Goal: Task Accomplishment & Management: Use online tool/utility

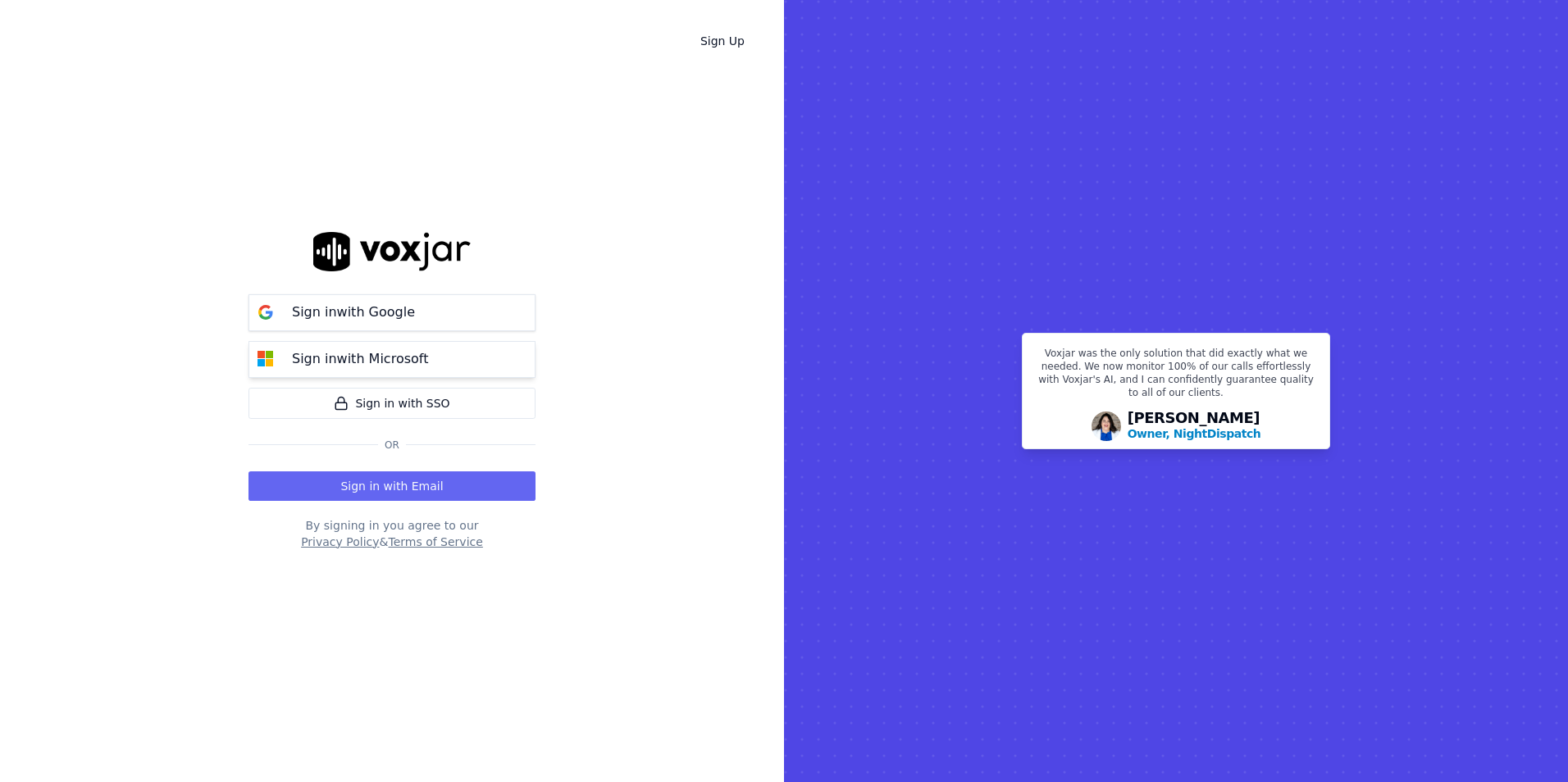
click at [322, 363] on p "Sign in with Microsoft" at bounding box center [360, 359] width 136 height 20
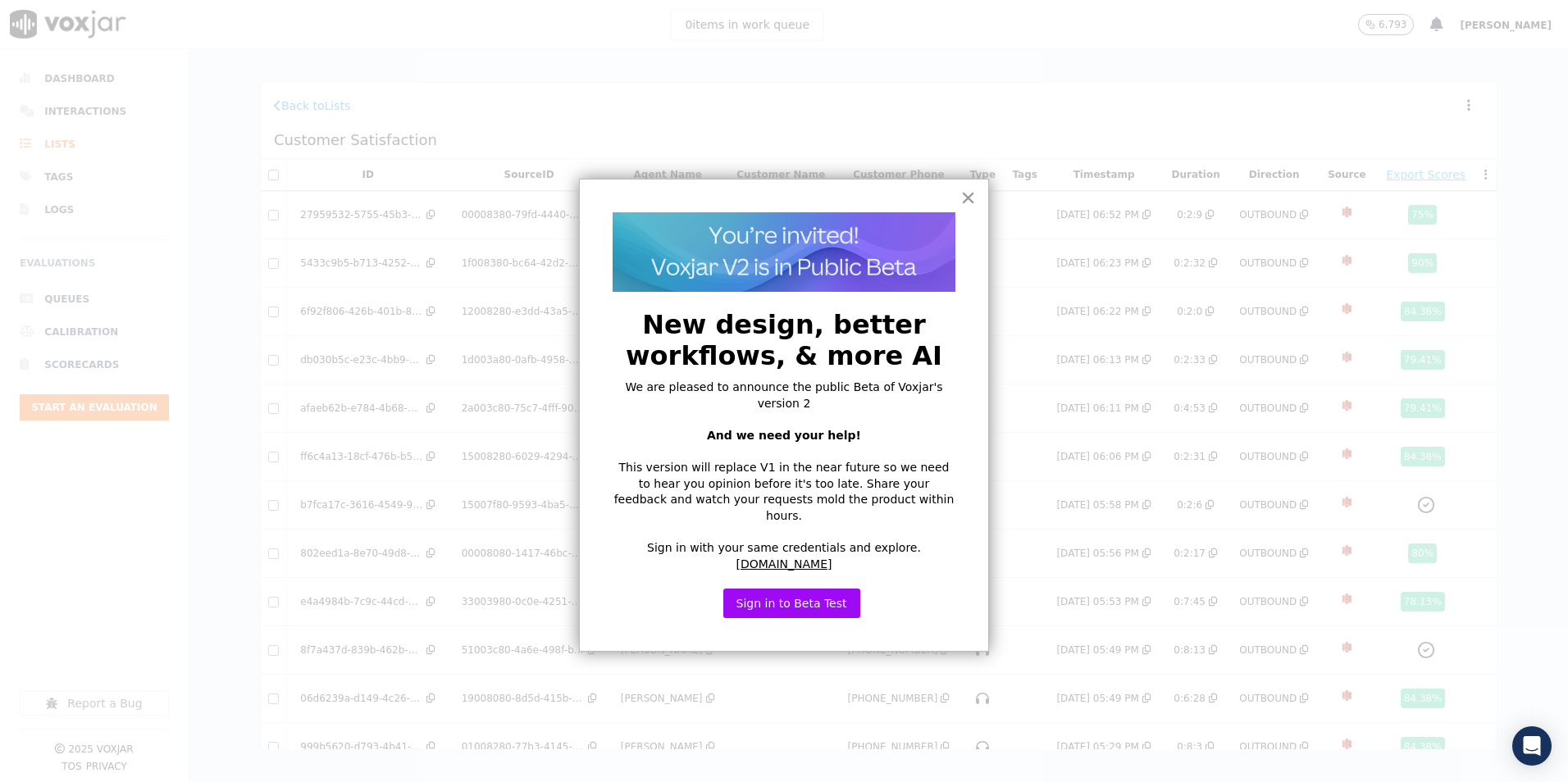
click at [963, 192] on button "×" at bounding box center [969, 197] width 15 height 26
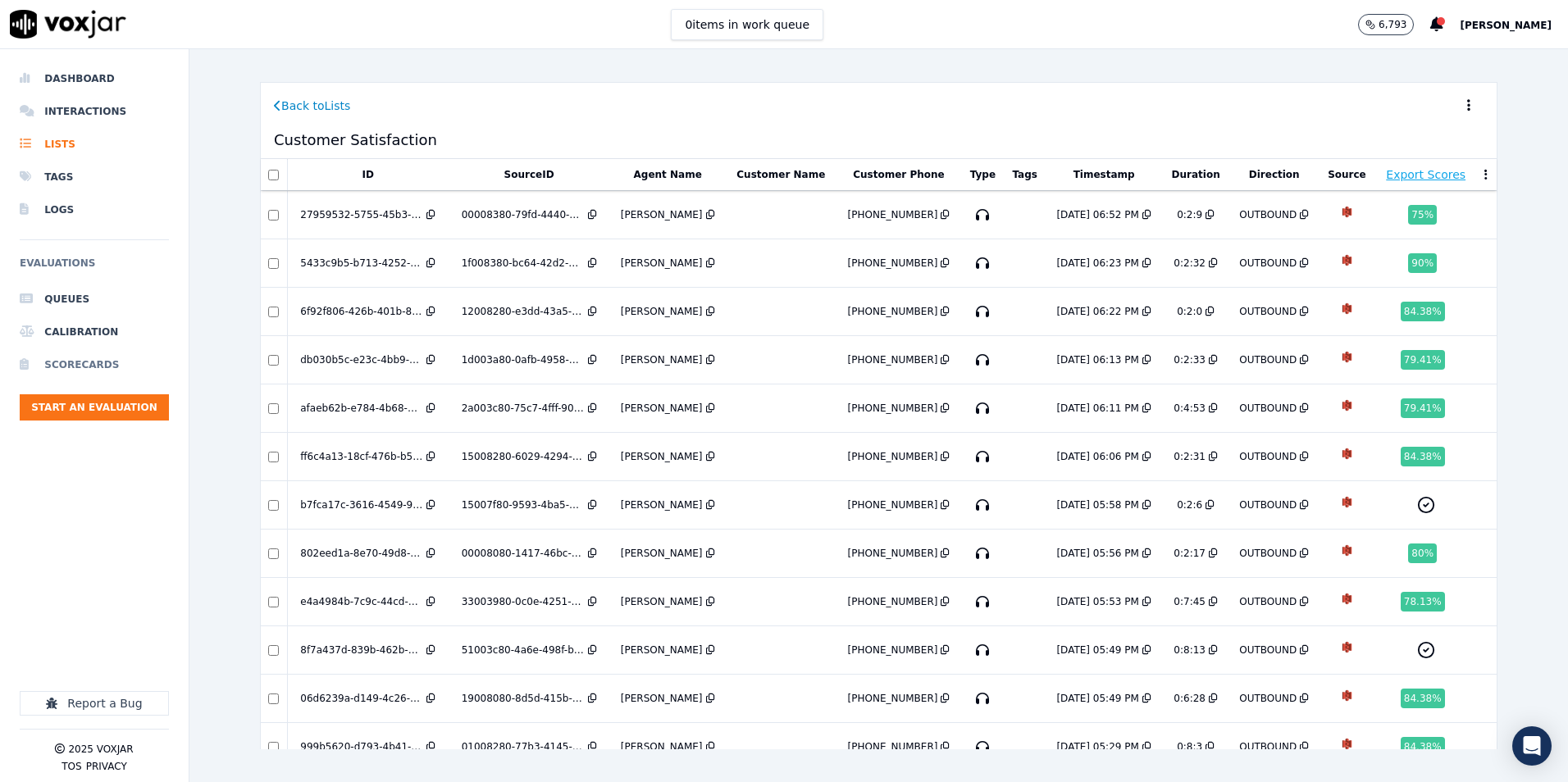
click at [55, 356] on li "Scorecards" at bounding box center [94, 365] width 150 height 33
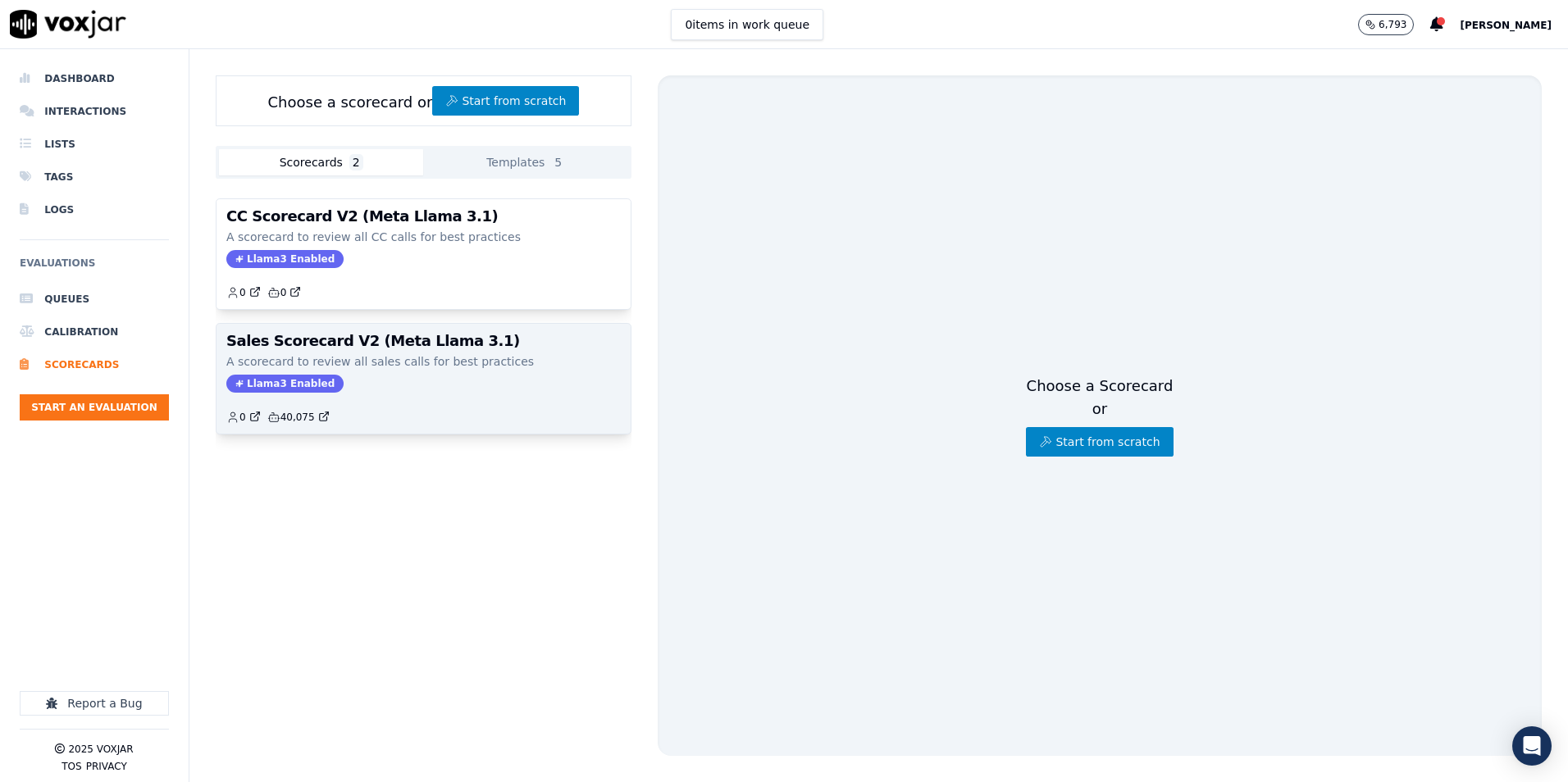
click at [432, 364] on p "A scorecard to review all sales calls for best practices" at bounding box center [423, 361] width 395 height 16
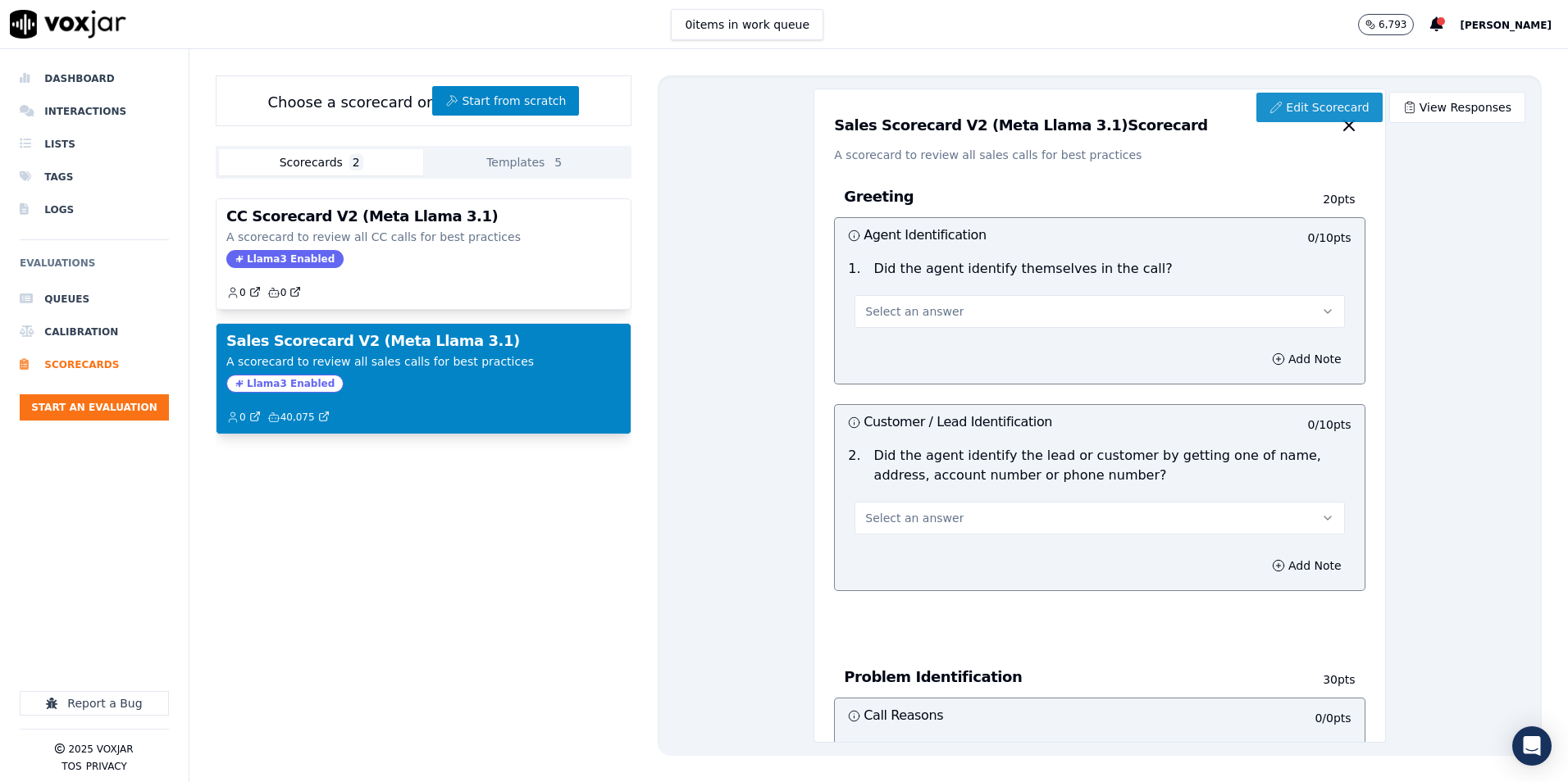
click at [1328, 100] on link "Edit Scorecard" at bounding box center [1320, 107] width 126 height 30
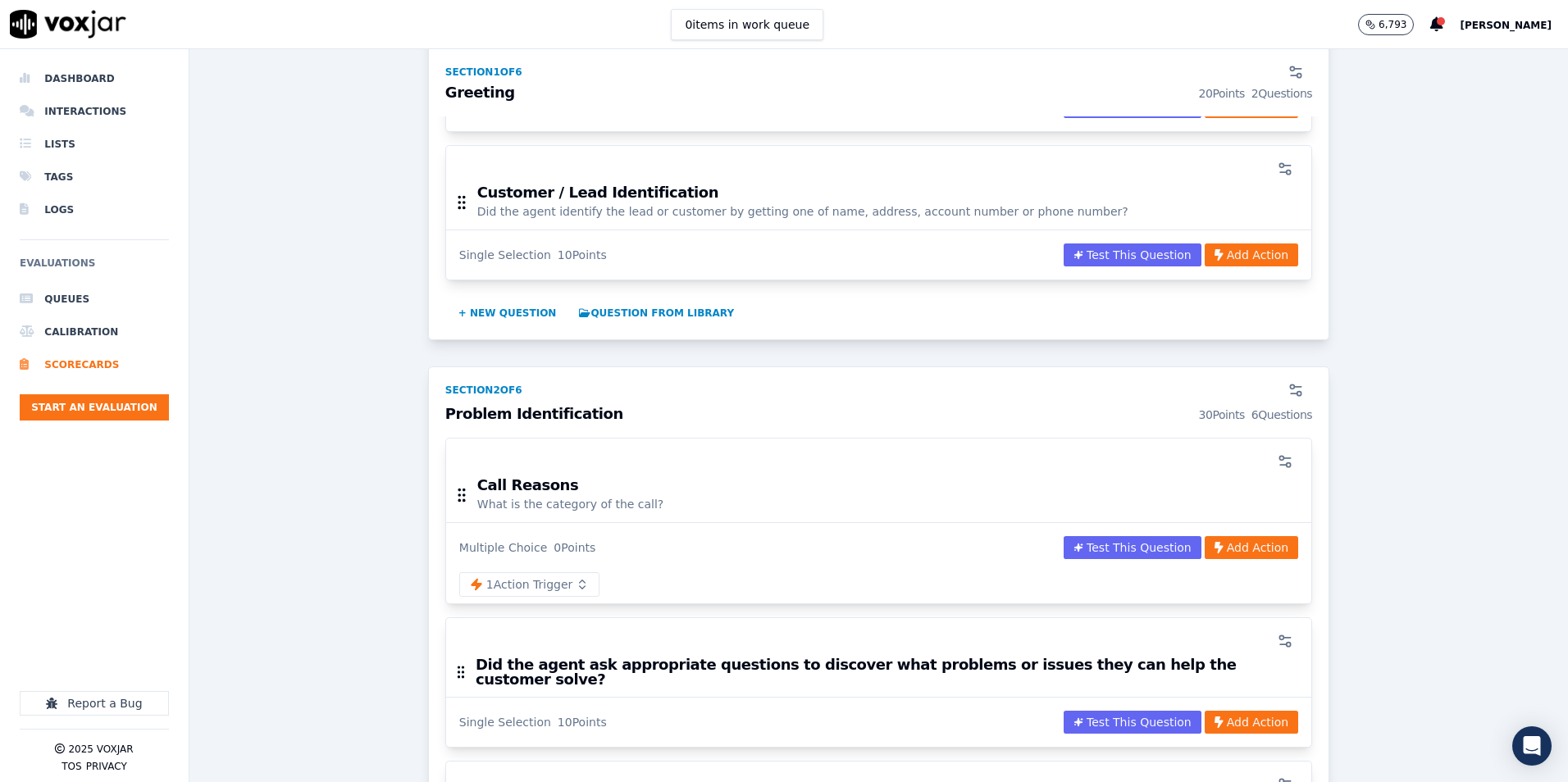
scroll to position [574, 0]
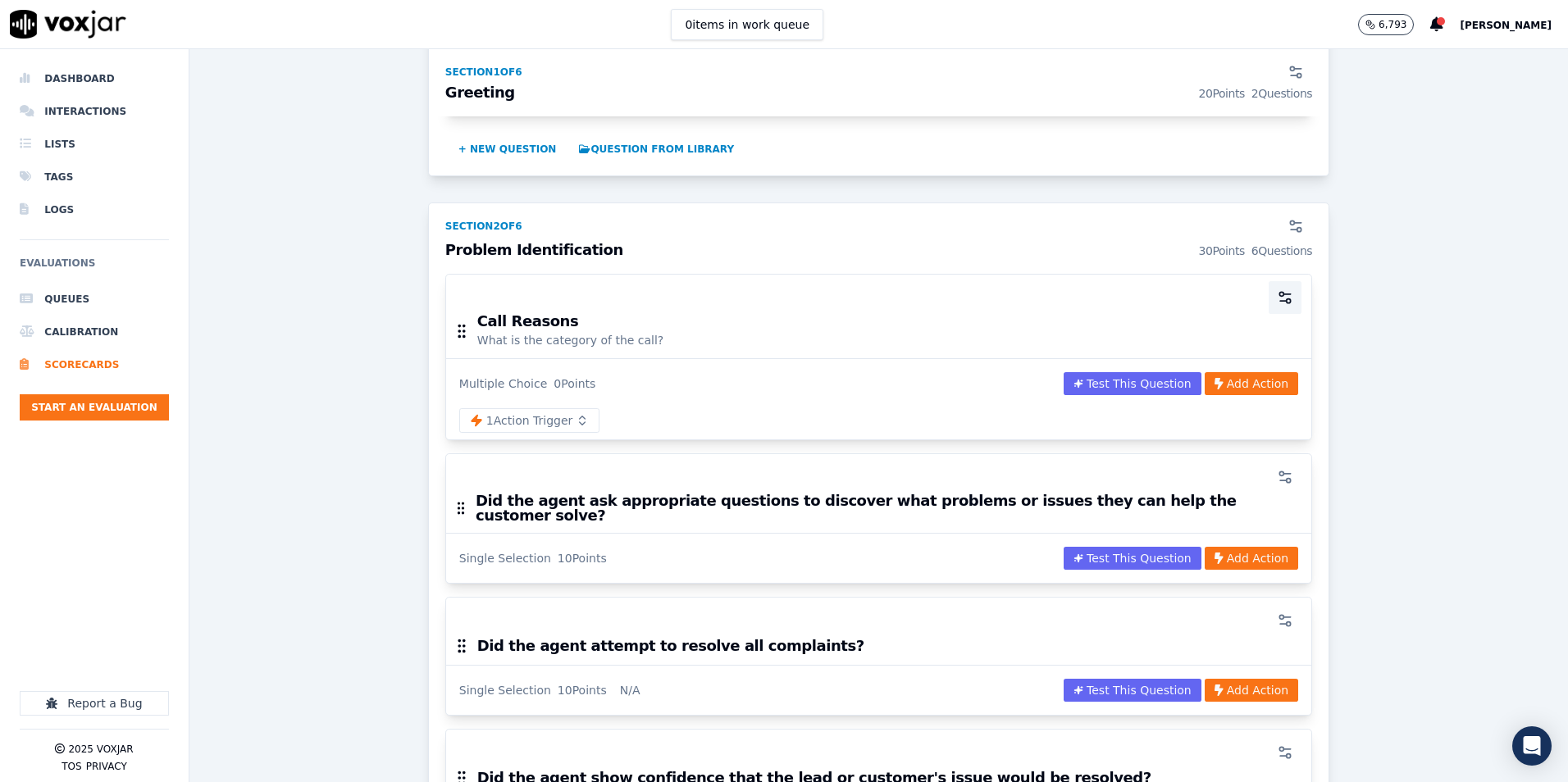
click at [1277, 298] on icon "button" at bounding box center [1285, 298] width 16 height 16
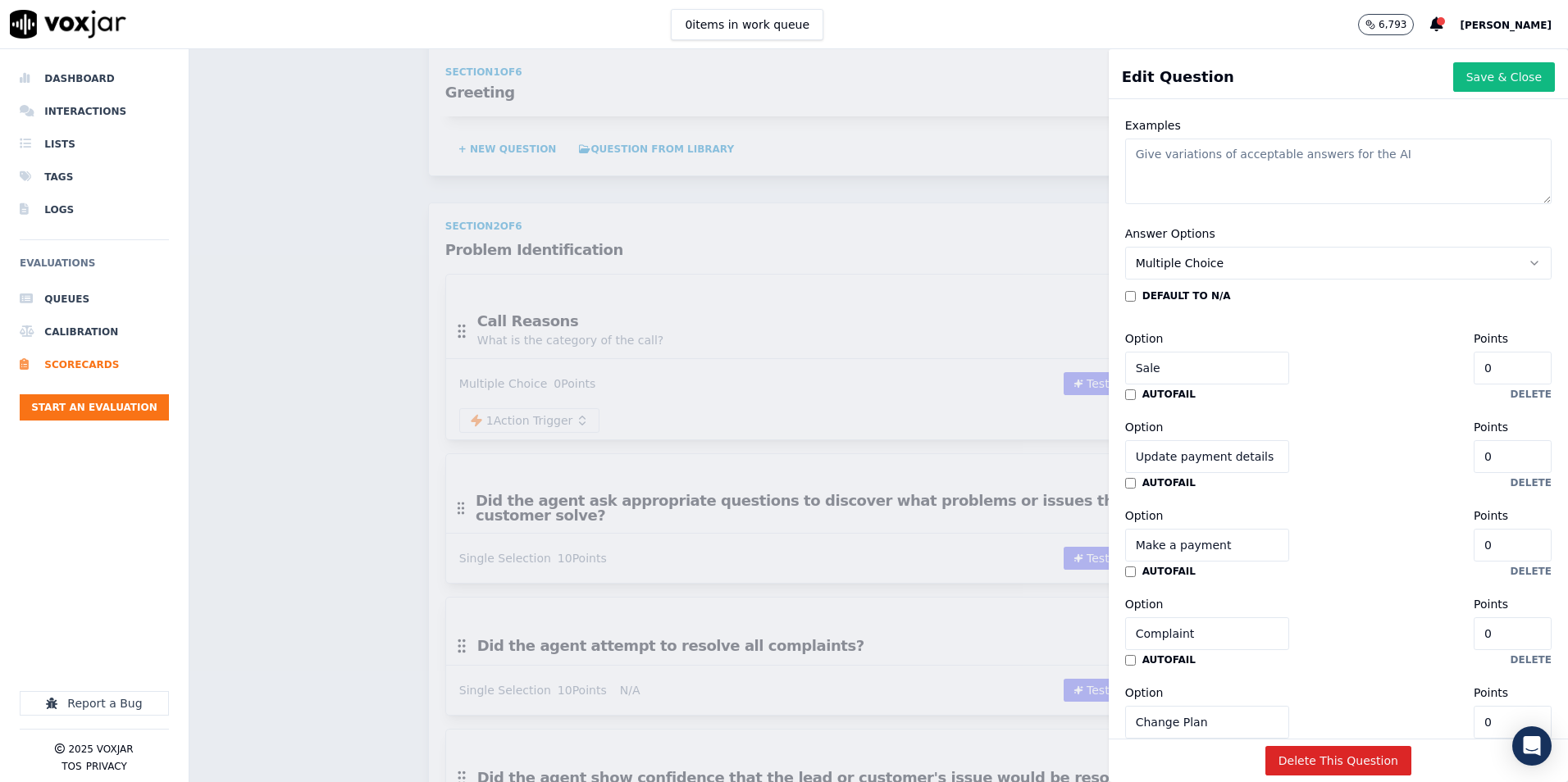
scroll to position [0, 0]
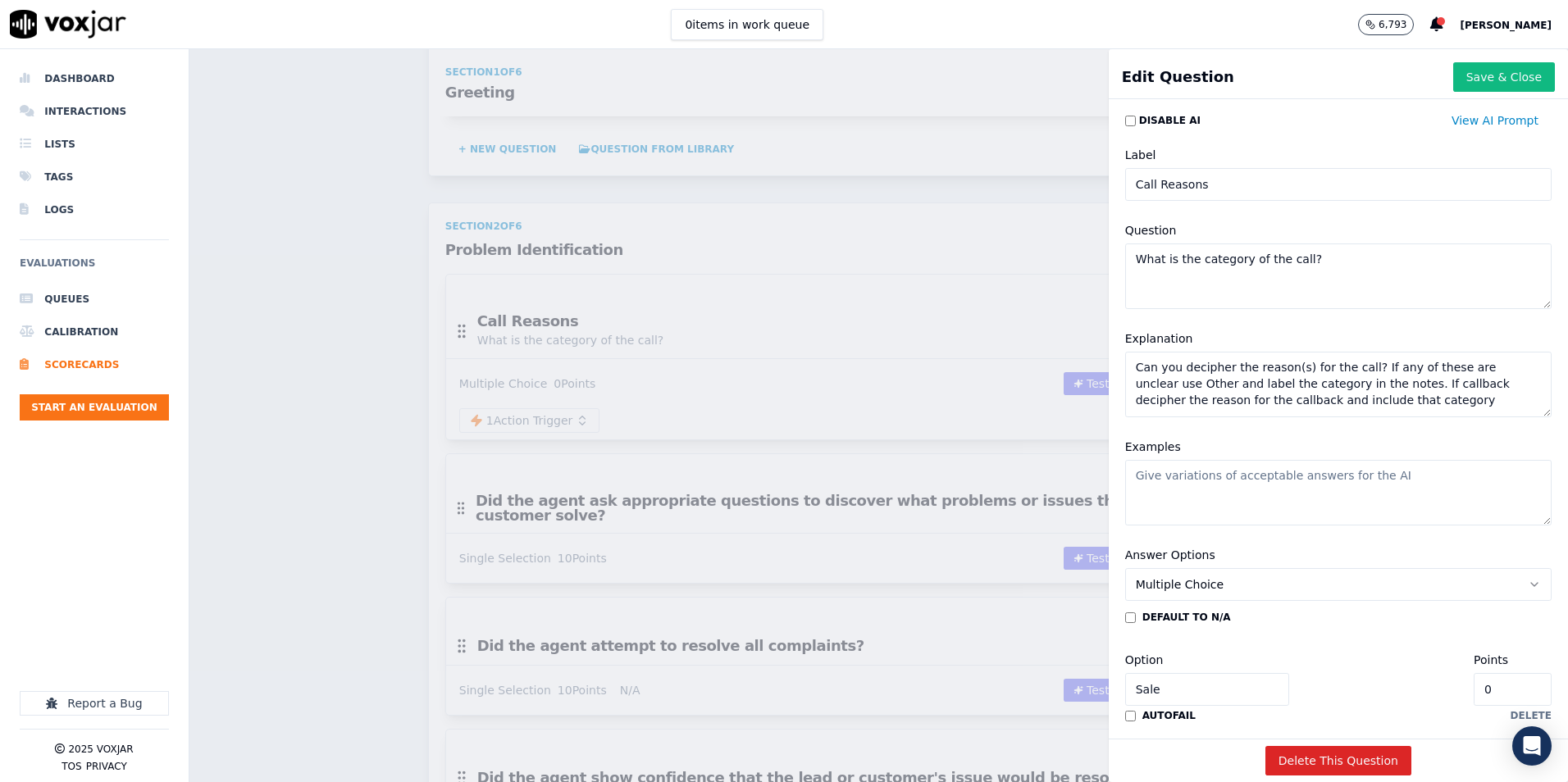
drag, startPoint x: 1301, startPoint y: 255, endPoint x: 1103, endPoint y: 259, distance: 198.0
click at [1116, 259] on div "Question What is the category of the call?" at bounding box center [1338, 264] width 446 height 108
drag, startPoint x: 1372, startPoint y: 398, endPoint x: 1113, endPoint y: 365, distance: 261.1
click at [1125, 365] on textarea "Can you decipher the reason(s) for the call? If any of these are unclear use Ot…" at bounding box center [1338, 384] width 427 height 65
click at [379, 312] on div "Scorecards Scorecard Editor Sales Scorecard V2 (Meta Llama 3.1) ACTIVE A scorec…" at bounding box center [879, 416] width 1379 height 733
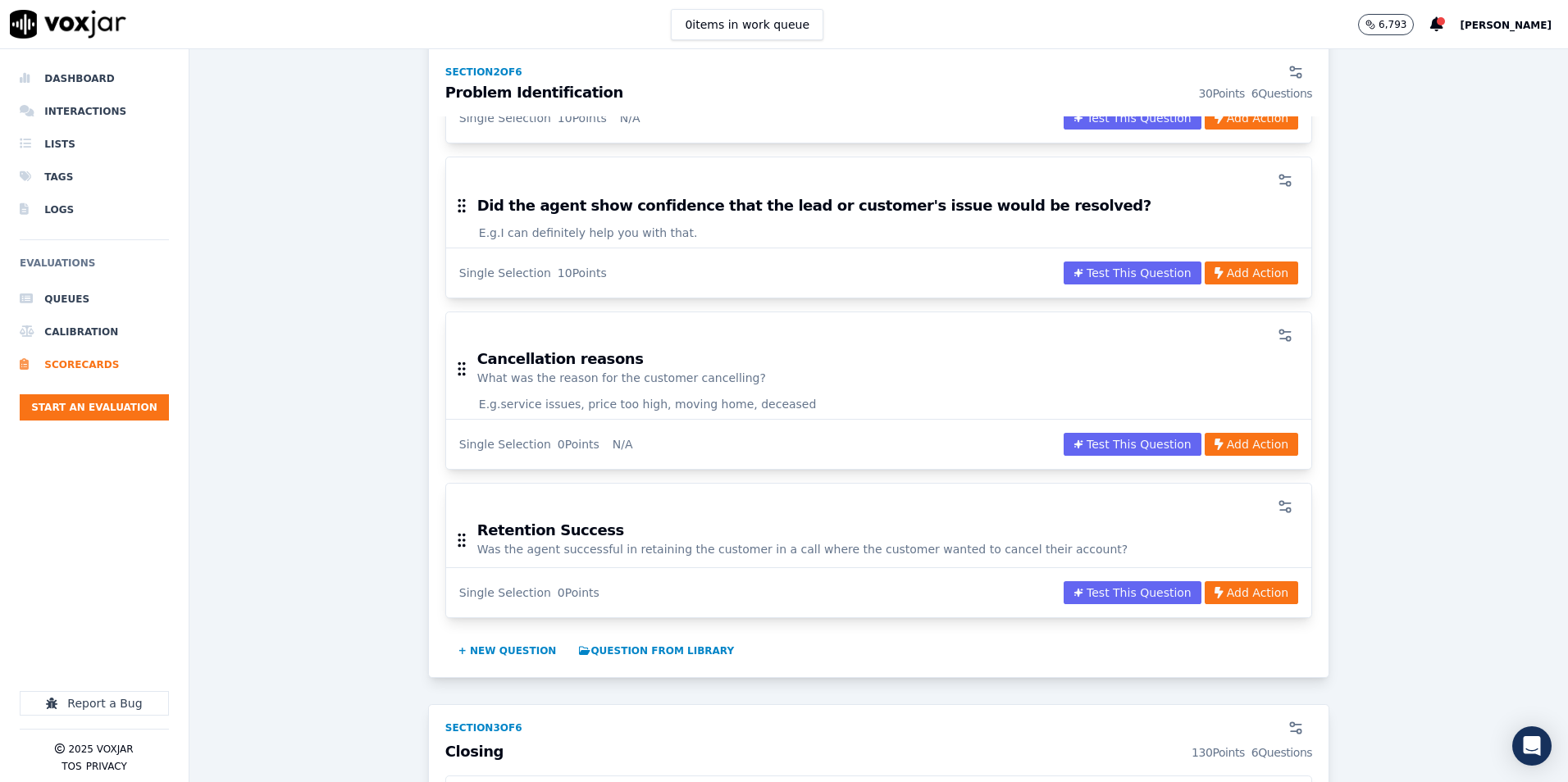
scroll to position [1148, 0]
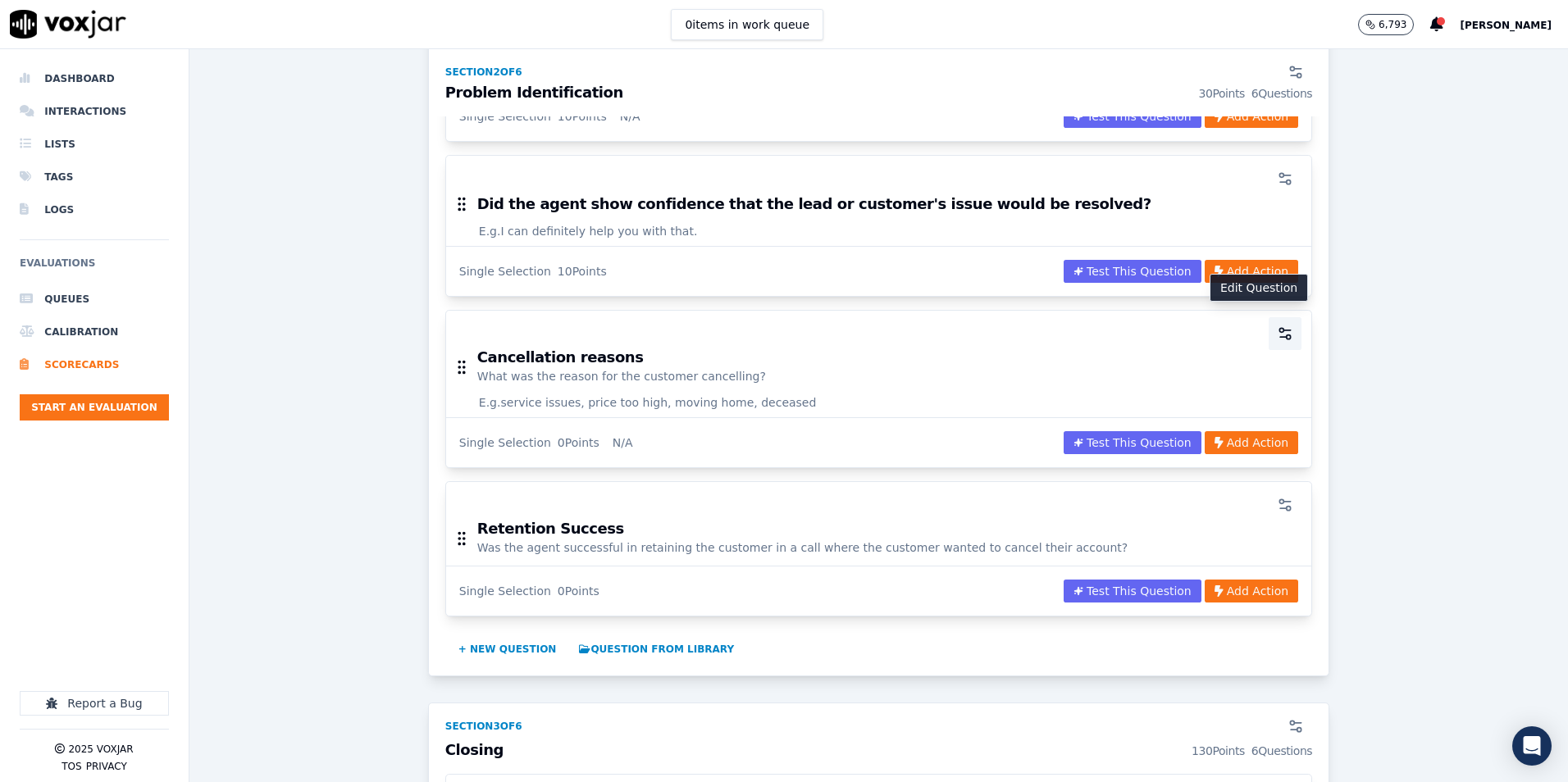
click at [1277, 326] on icon "button" at bounding box center [1285, 333] width 16 height 16
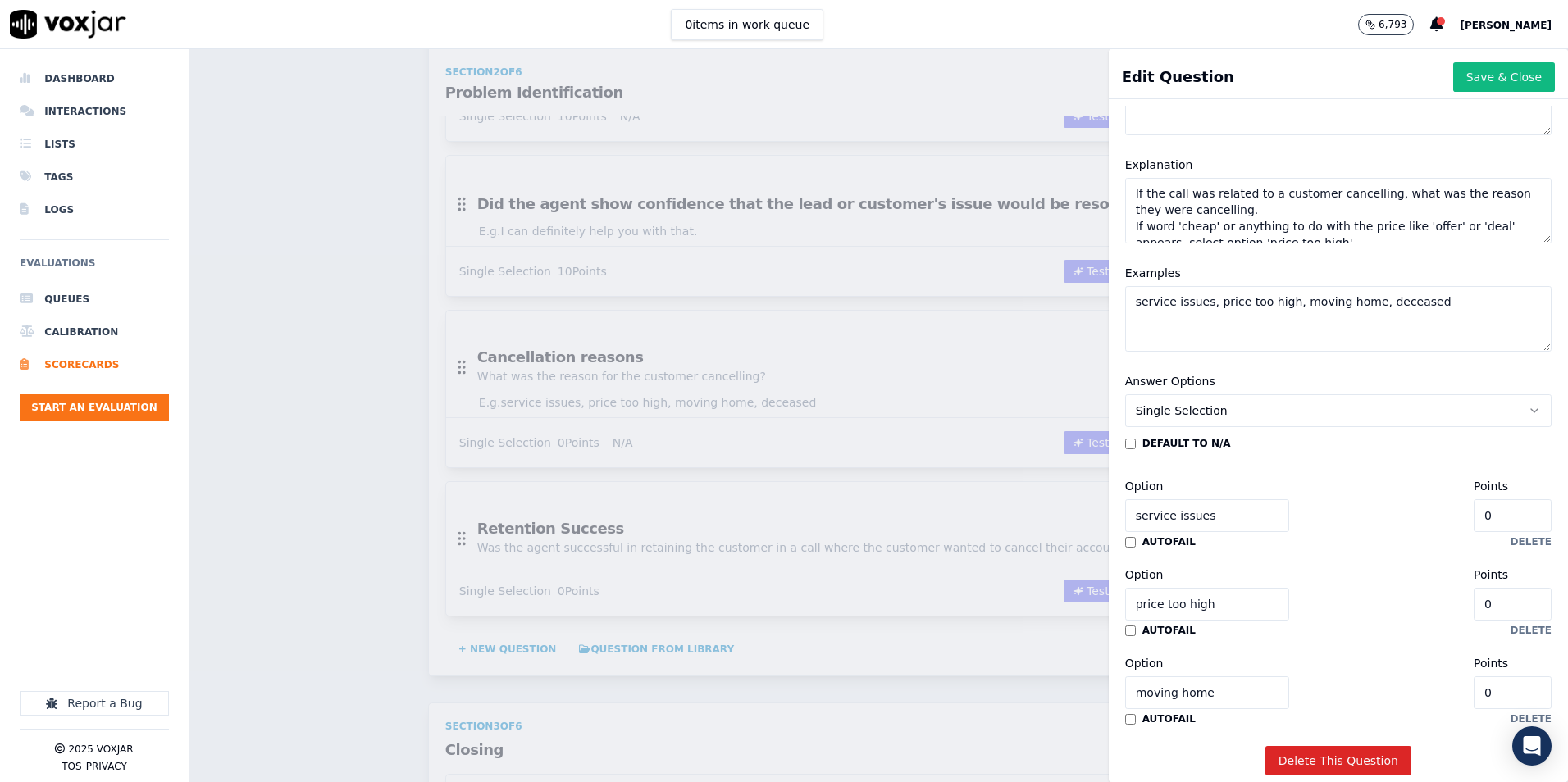
scroll to position [0, 0]
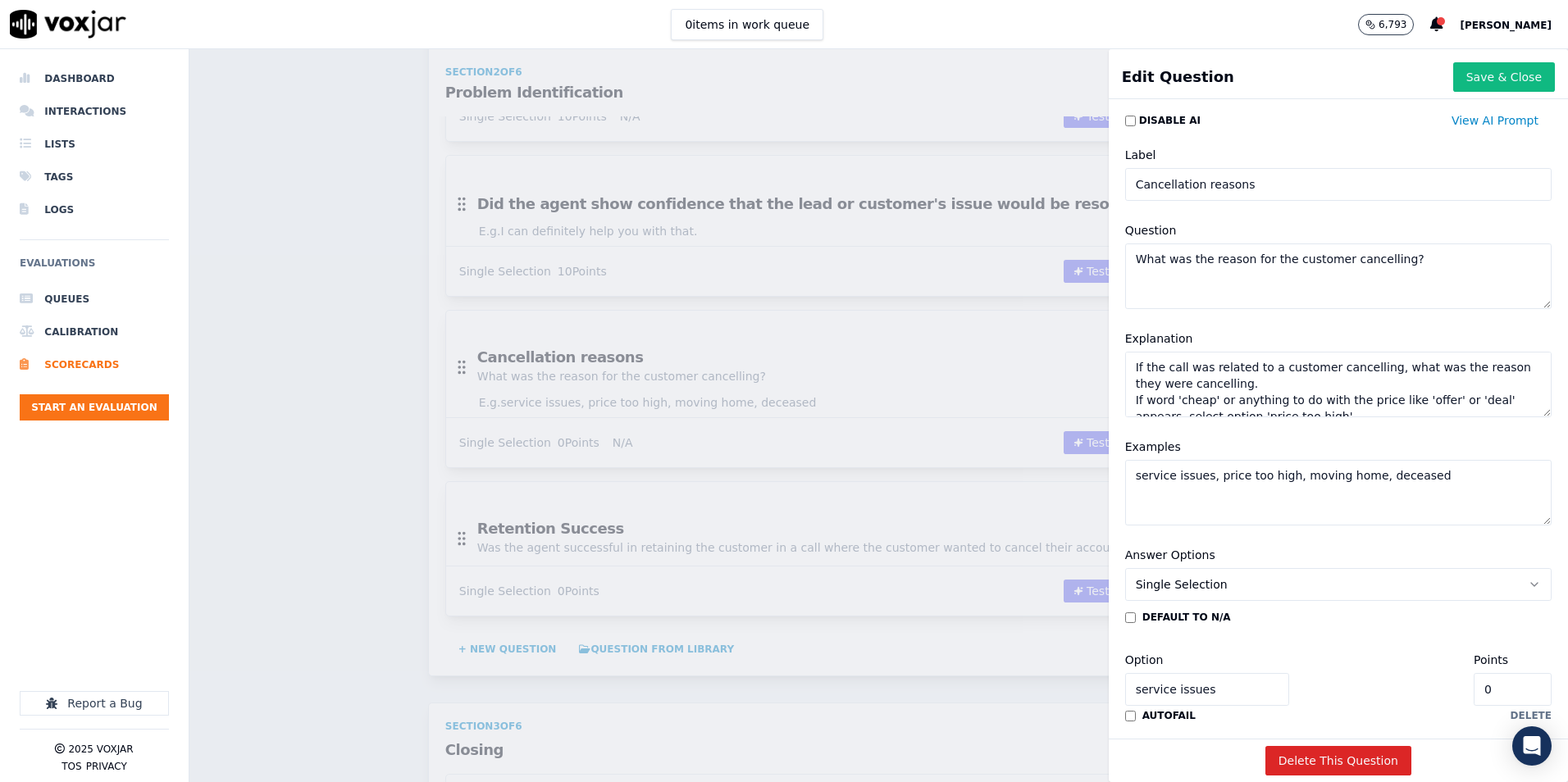
drag, startPoint x: 1306, startPoint y: 262, endPoint x: 1101, endPoint y: 268, distance: 205.1
click at [1116, 269] on div "Question What was the reason for the customer cancelling?" at bounding box center [1338, 264] width 446 height 108
click at [1172, 370] on textarea "If the call was related to a customer cancelling, what was the reason they were…" at bounding box center [1338, 384] width 427 height 65
drag, startPoint x: 1319, startPoint y: 400, endPoint x: 1105, endPoint y: 340, distance: 222.3
click at [1116, 340] on div "Explanation If the call was related to a customer cancelling, what was the reas…" at bounding box center [1338, 372] width 446 height 108
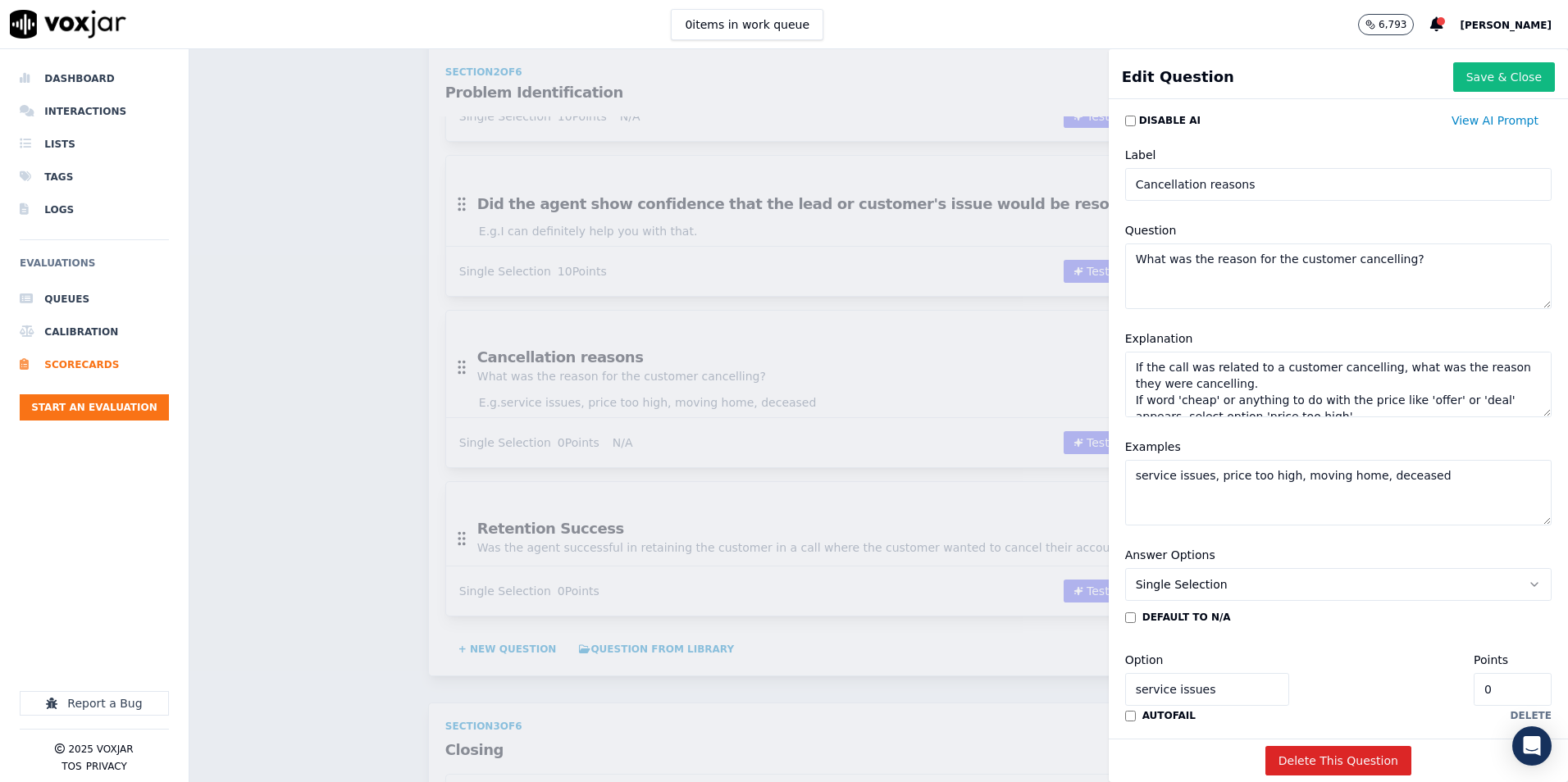
click at [379, 343] on div "Scorecards Scorecard Editor Sales Scorecard V2 (Meta Llama 3.1) ACTIVE A scorec…" at bounding box center [879, 416] width 1379 height 733
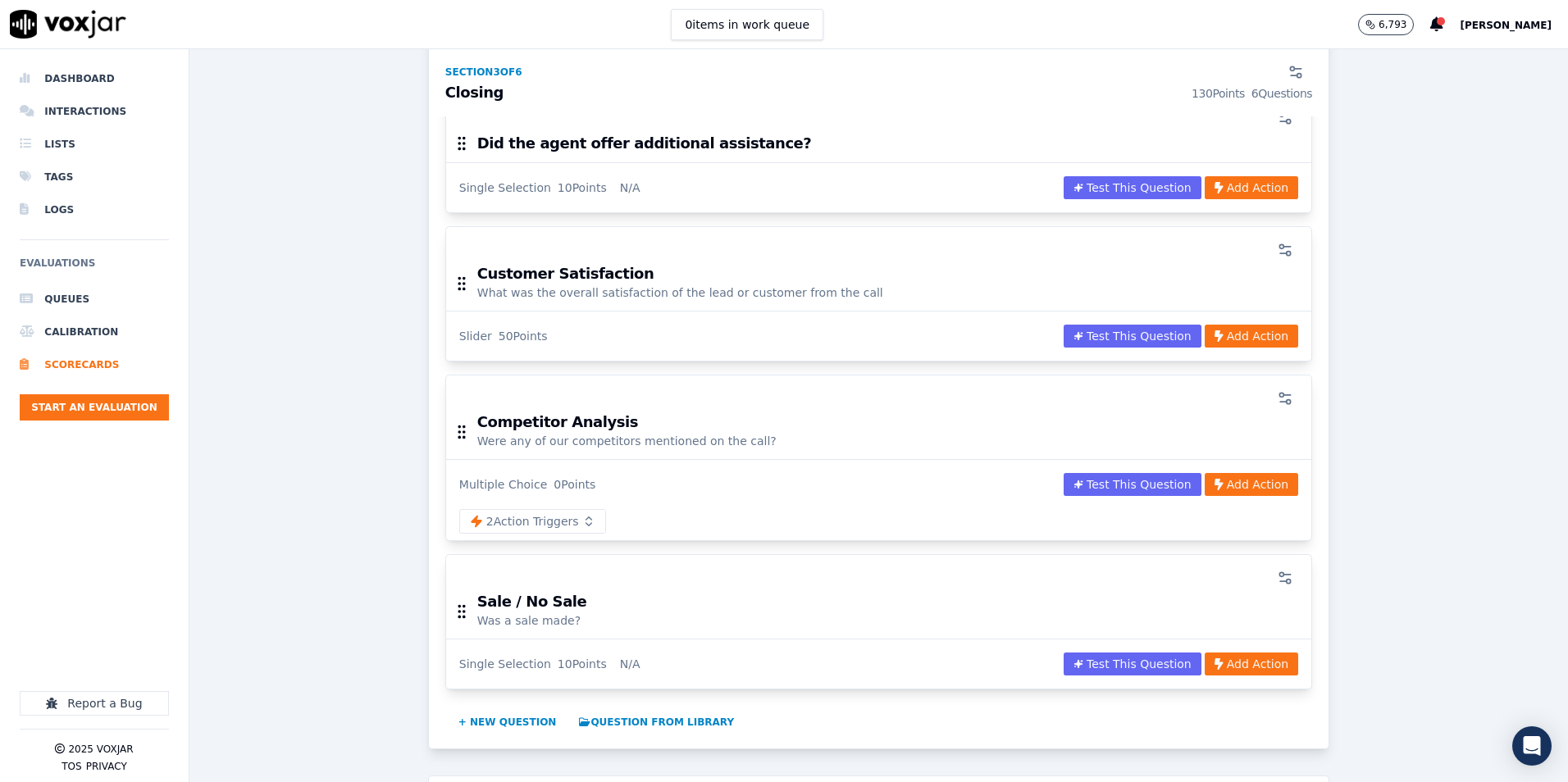
scroll to position [2132, 0]
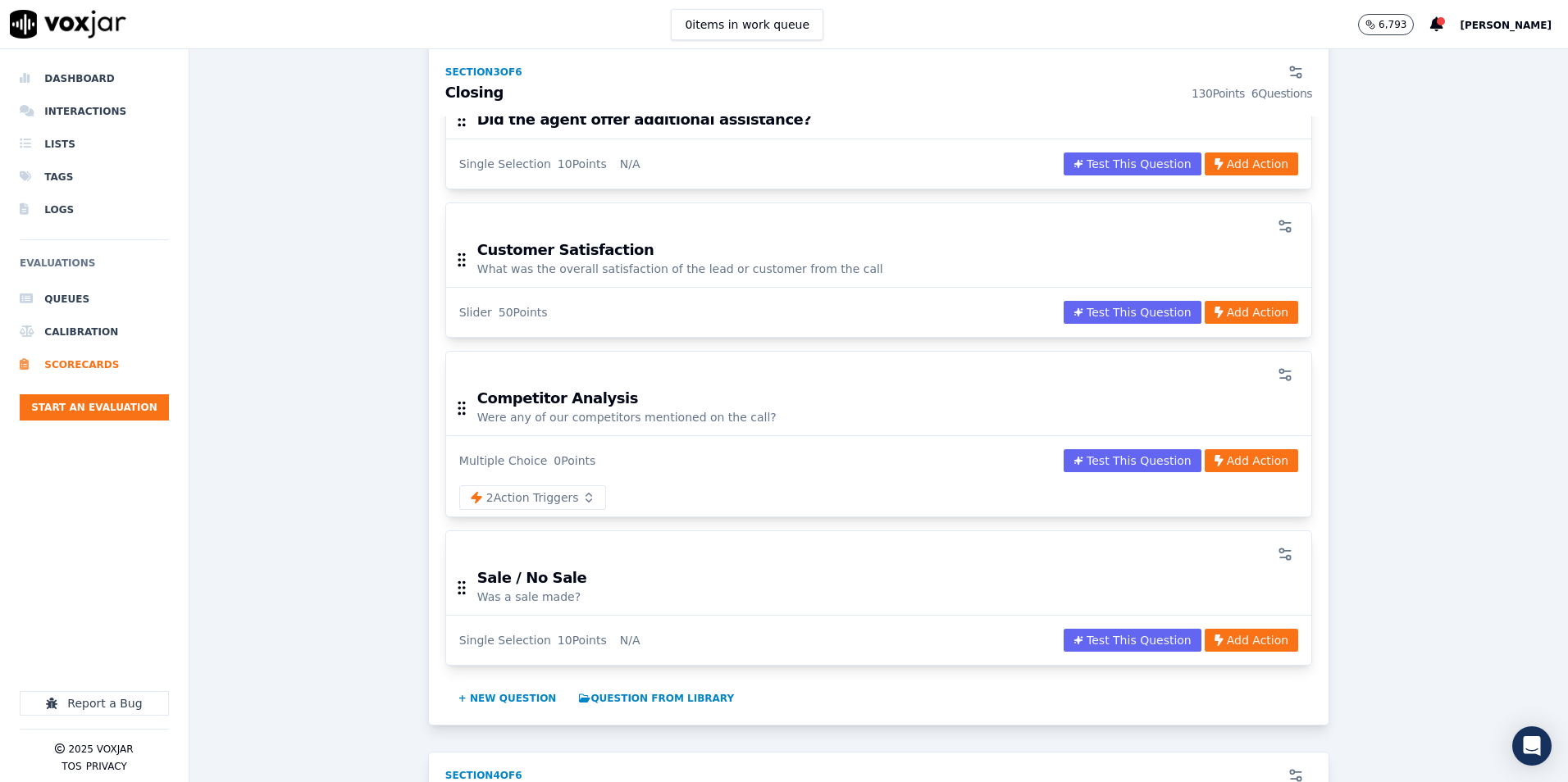
click at [707, 377] on div at bounding box center [878, 375] width 846 height 33
click at [1280, 369] on circle "button" at bounding box center [1281, 371] width 4 height 4
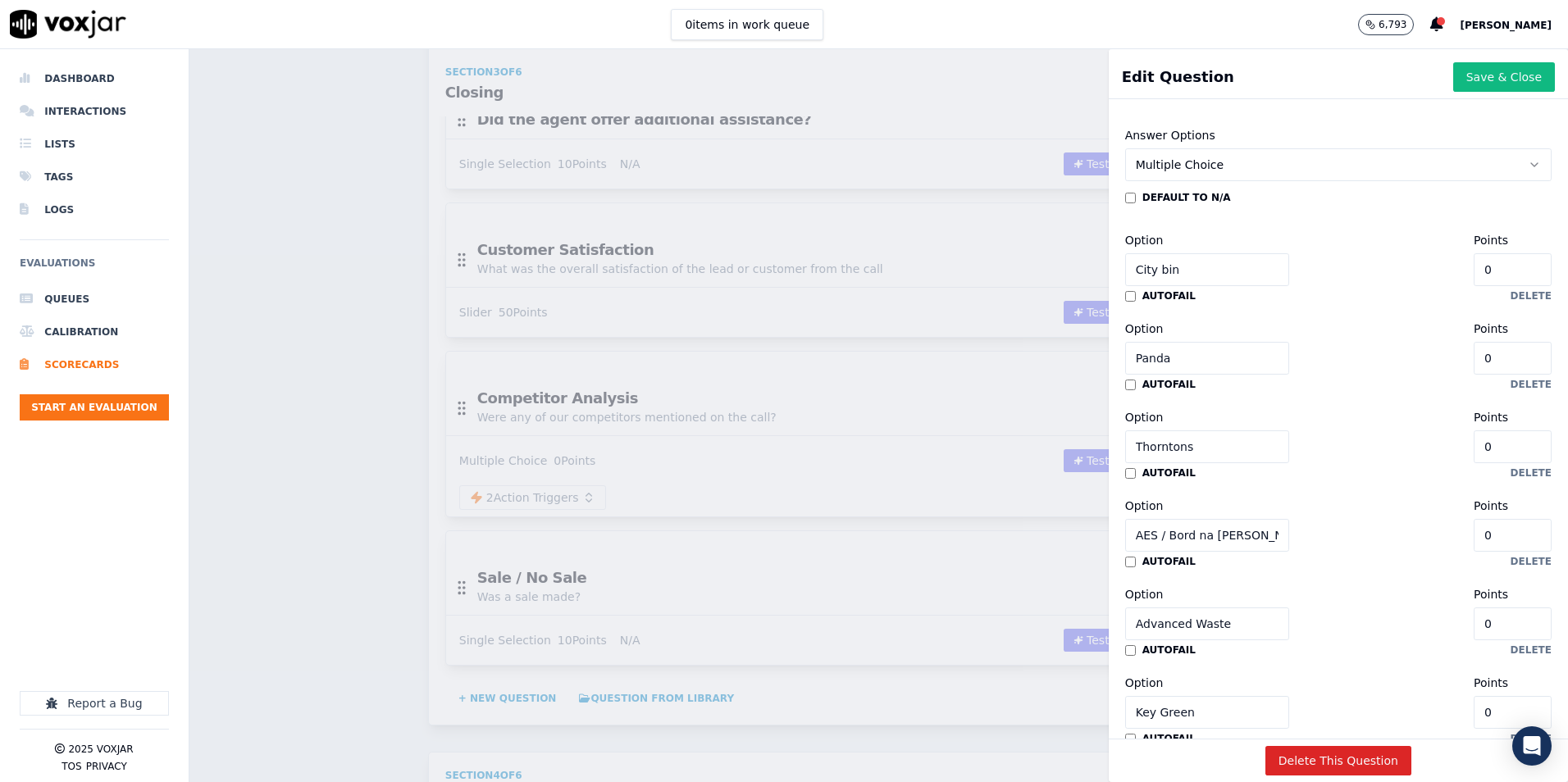
scroll to position [0, 0]
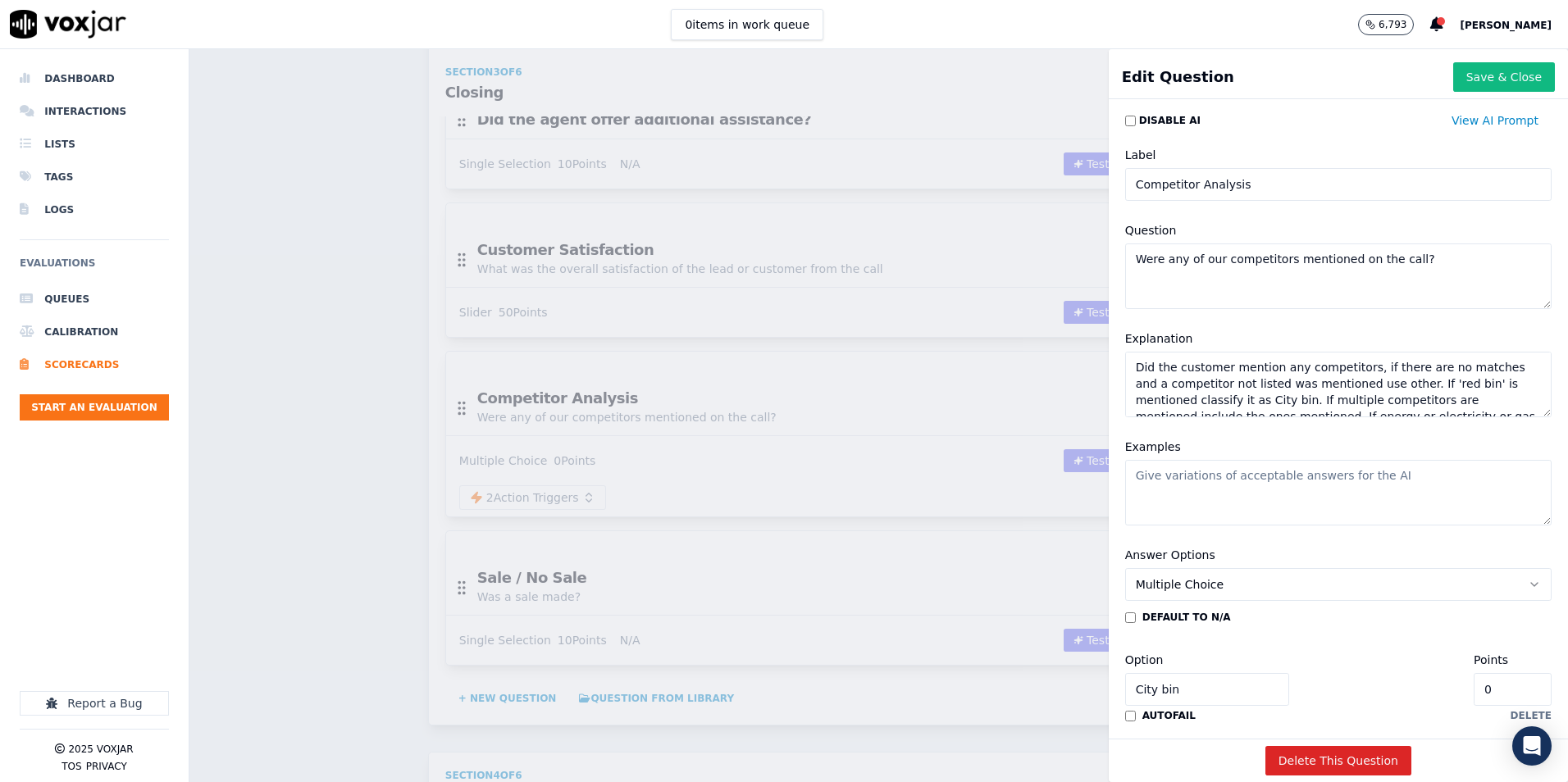
click at [1275, 258] on textarea "Were any of our competitors mentioned on the call?" at bounding box center [1338, 275] width 427 height 65
click at [1222, 364] on textarea "Did the customer mention any competitors, if there are no matches and a competi…" at bounding box center [1338, 384] width 427 height 65
click at [1219, 371] on textarea "Did the customer mention any competitors, if there are no matches and a competi…" at bounding box center [1338, 384] width 427 height 65
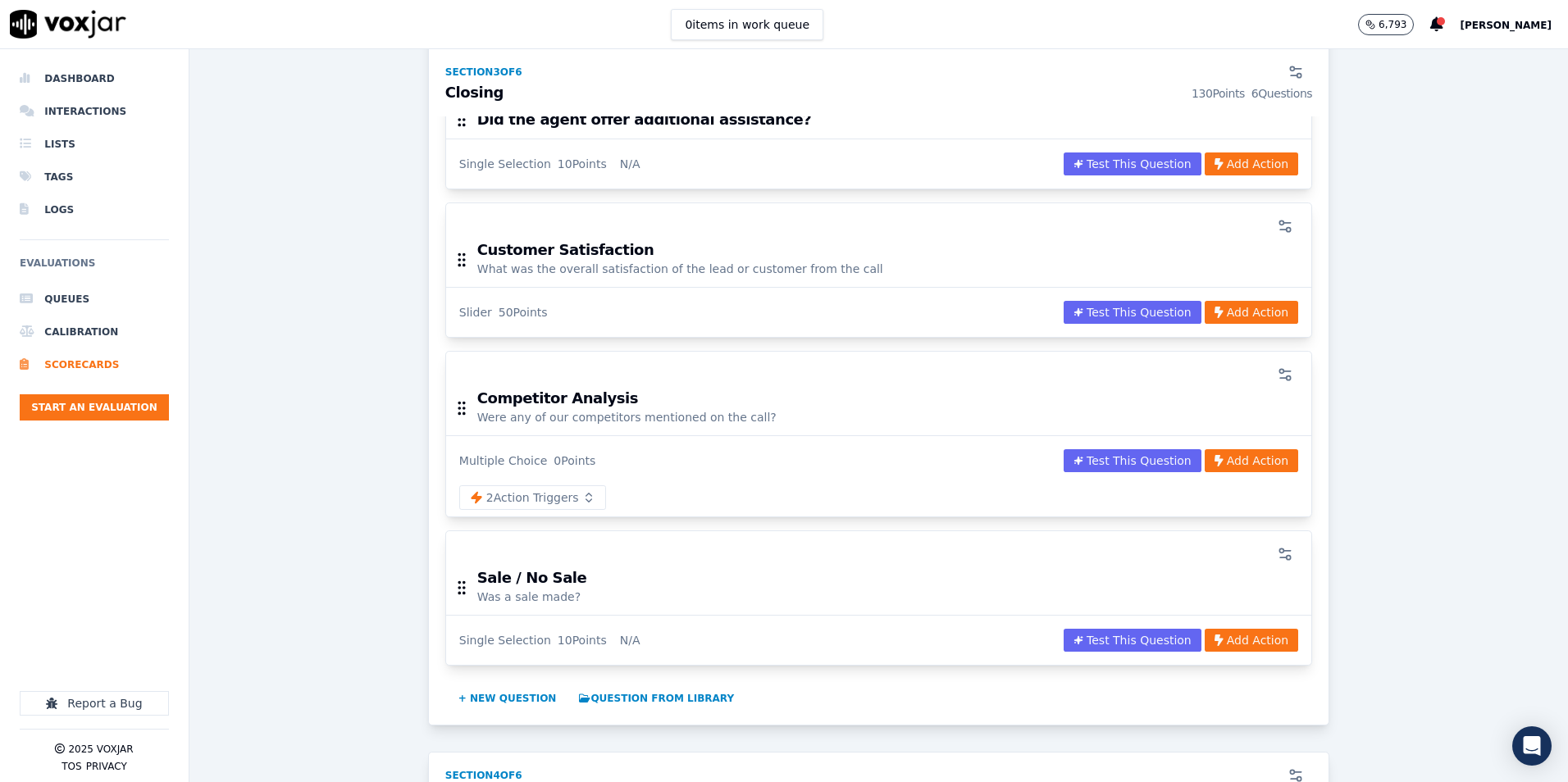
click at [331, 352] on div "Scorecards Scorecard Editor Sales Scorecard V2 (Meta Llama 3.1) ACTIVE A scorec…" at bounding box center [879, 416] width 1379 height 733
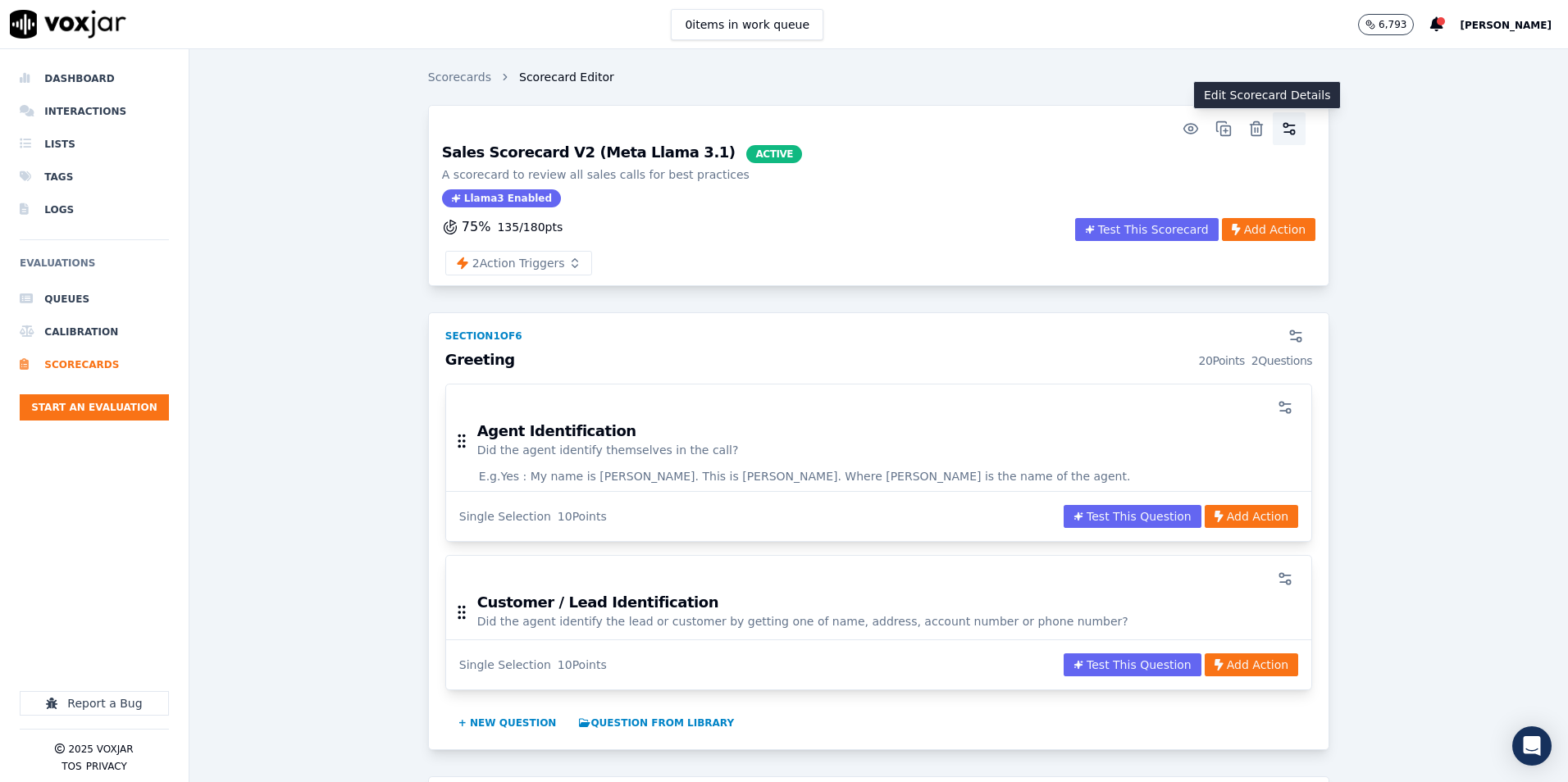
click at [1281, 129] on icon "button" at bounding box center [1289, 128] width 16 height 16
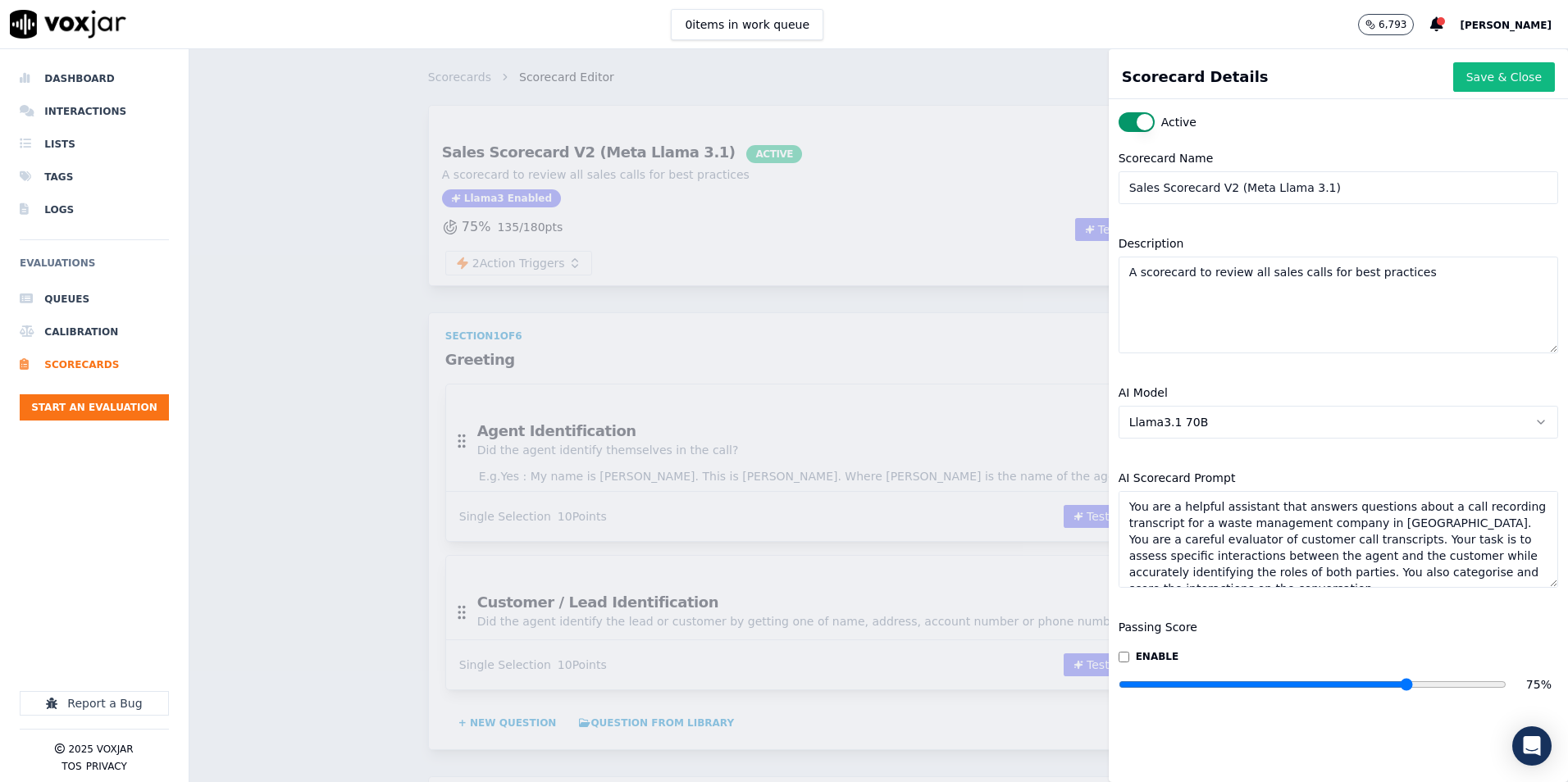
click at [1269, 515] on textarea "You are a helpful assistant that answers questions about a call recording trans…" at bounding box center [1338, 540] width 440 height 97
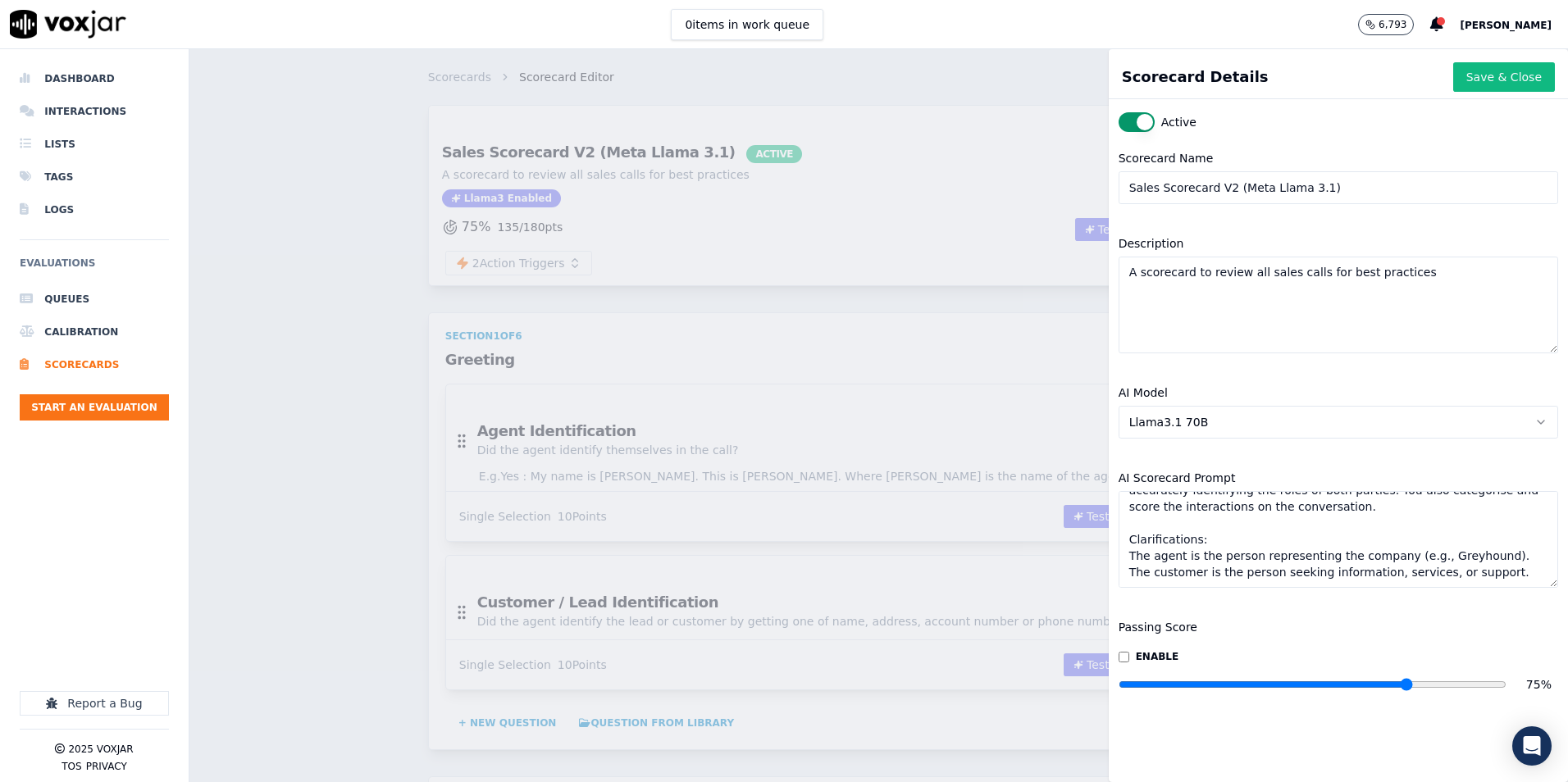
click at [1215, 534] on textarea "You are a helpful assistant that answers questions about a call recording trans…" at bounding box center [1338, 540] width 440 height 97
click at [1216, 534] on textarea "You are a helpful assistant that answers questions about a call recording trans…" at bounding box center [1338, 540] width 440 height 97
click at [281, 354] on div "Scorecards Scorecard Editor Sales Scorecard V2 (Meta Llama 3.1) ACTIVE A scorec…" at bounding box center [879, 416] width 1379 height 733
